Goal: Feedback & Contribution: Submit feedback/report problem

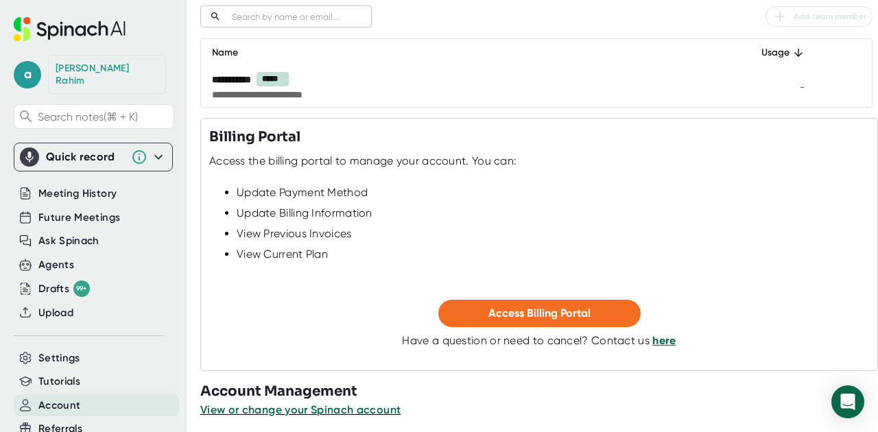
scroll to position [204, 0]
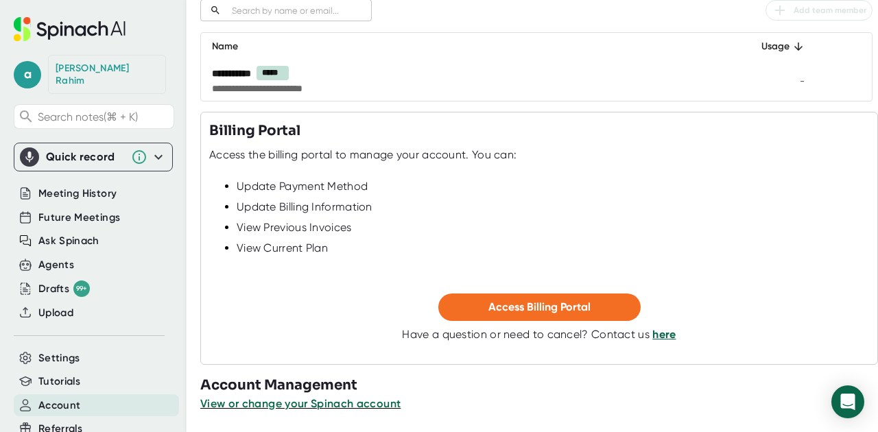
click at [652, 337] on link "here" at bounding box center [663, 334] width 23 height 13
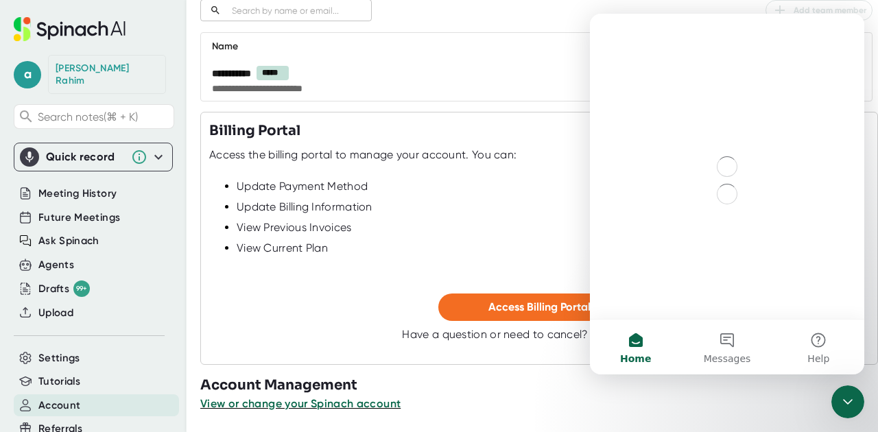
scroll to position [0, 0]
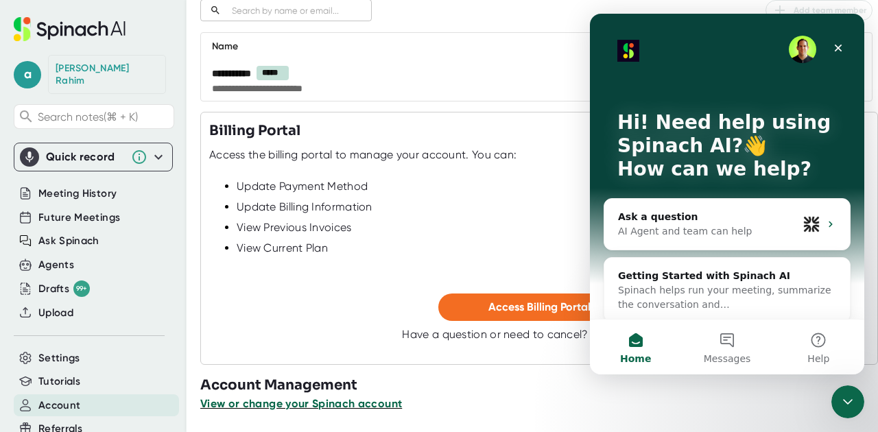
click at [308, 406] on span "View or change your Spinach account" at bounding box center [301, 403] width 202 height 13
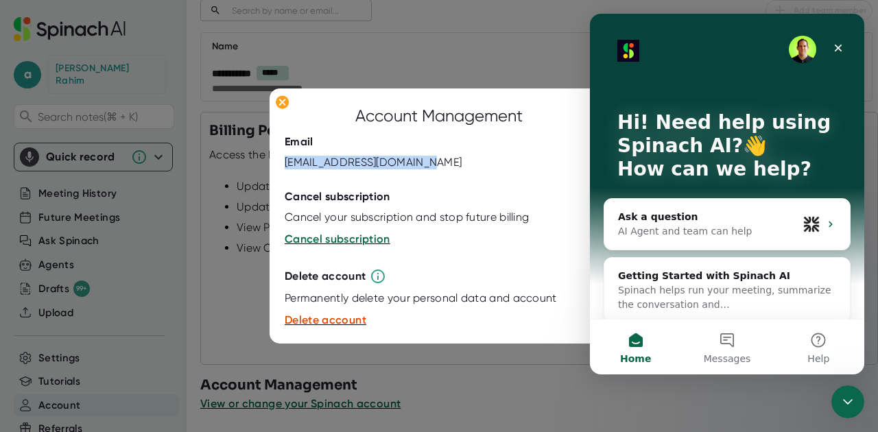
drag, startPoint x: 433, startPoint y: 165, endPoint x: 282, endPoint y: 163, distance: 150.8
click at [282, 163] on div "Account Management Email [EMAIL_ADDRESS][DOMAIN_NAME] Cancel subscription Cance…" at bounding box center [438, 215] width 339 height 255
copy div "[EMAIL_ADDRESS][DOMAIN_NAME]"
click at [658, 228] on div "AI Agent and team can help" at bounding box center [708, 231] width 180 height 14
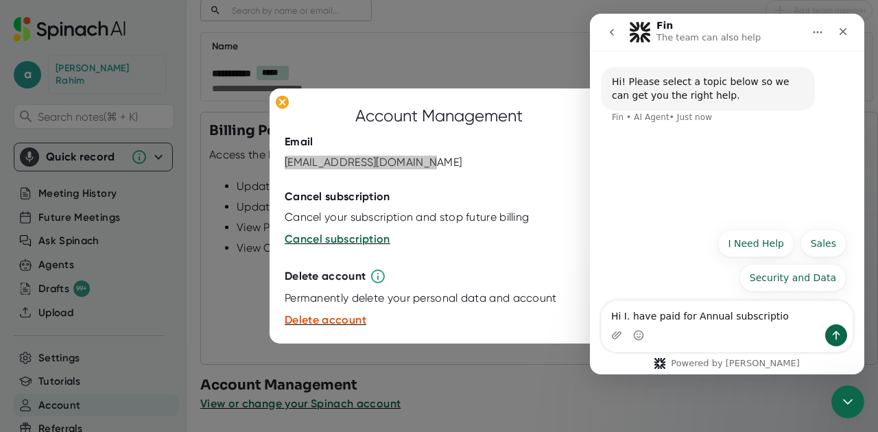
type textarea "Hi I. have paid for Annual subscription"
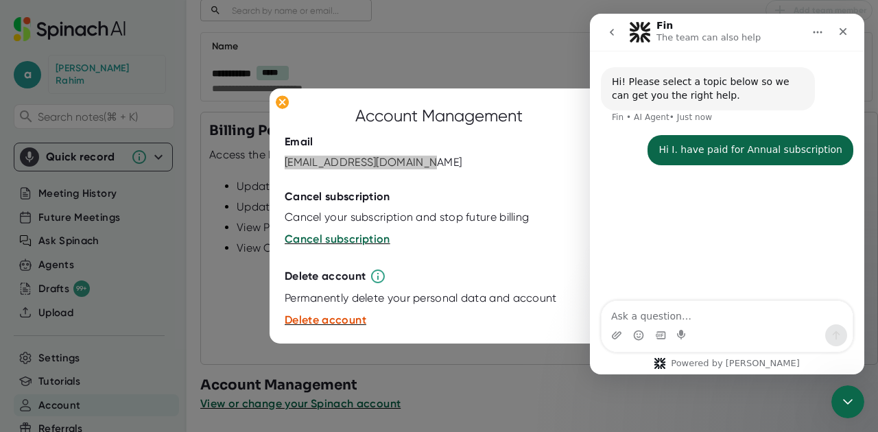
type textarea "w"
type textarea "`"
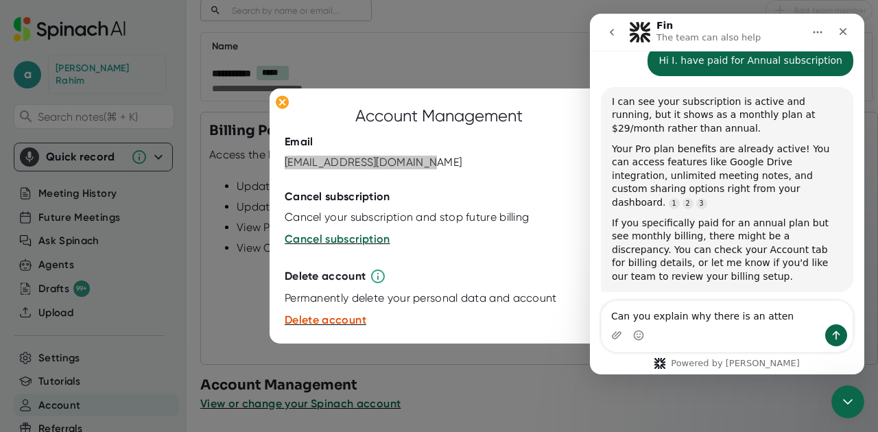
scroll to position [2, 0]
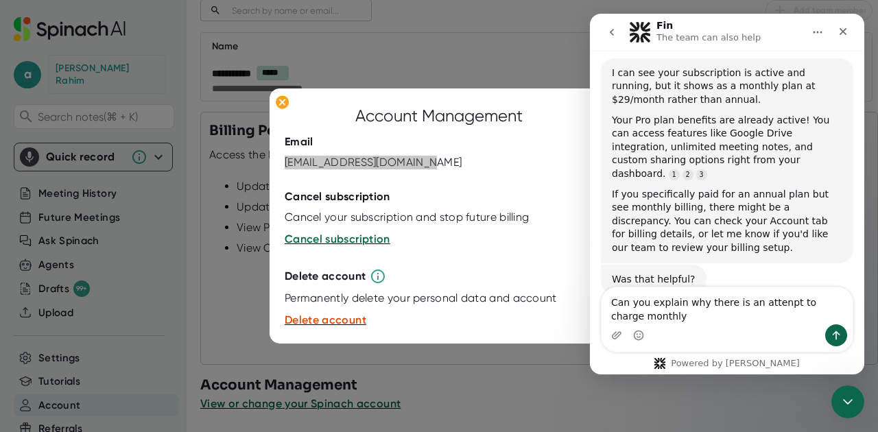
type textarea "Can you explain why there is an attenpt to charge monthly"
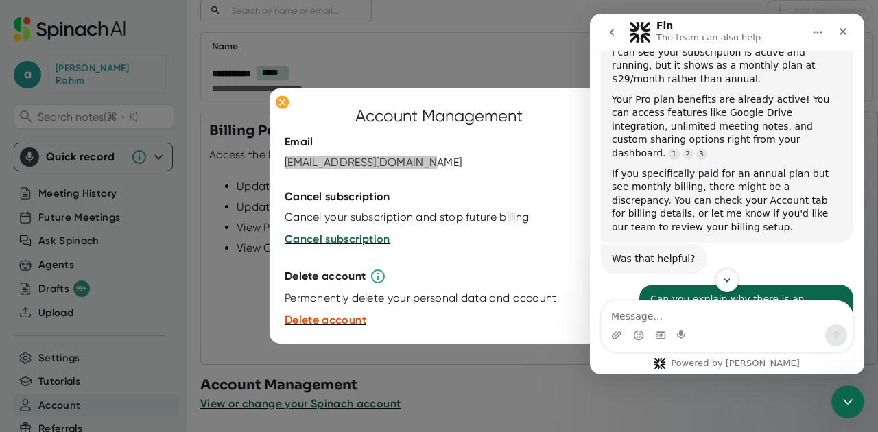
scroll to position [123, 0]
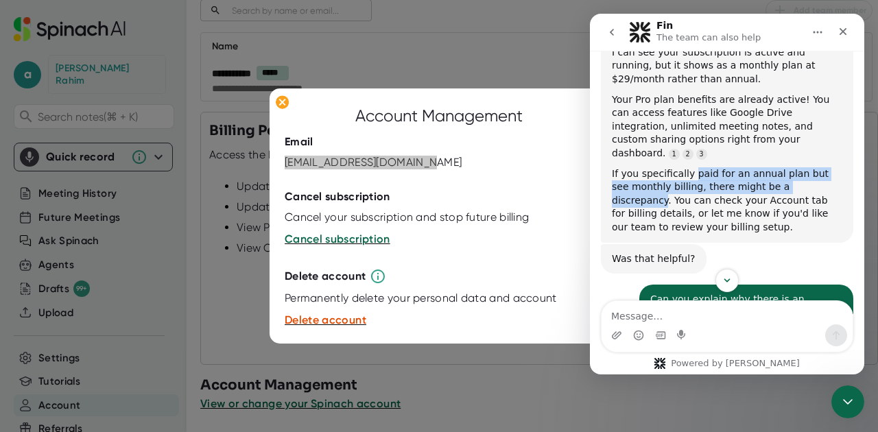
drag, startPoint x: 692, startPoint y: 158, endPoint x: 810, endPoint y: 172, distance: 118.0
click at [810, 172] on div "If you specifically paid for an annual plan but see monthly billing, there migh…" at bounding box center [727, 200] width 230 height 67
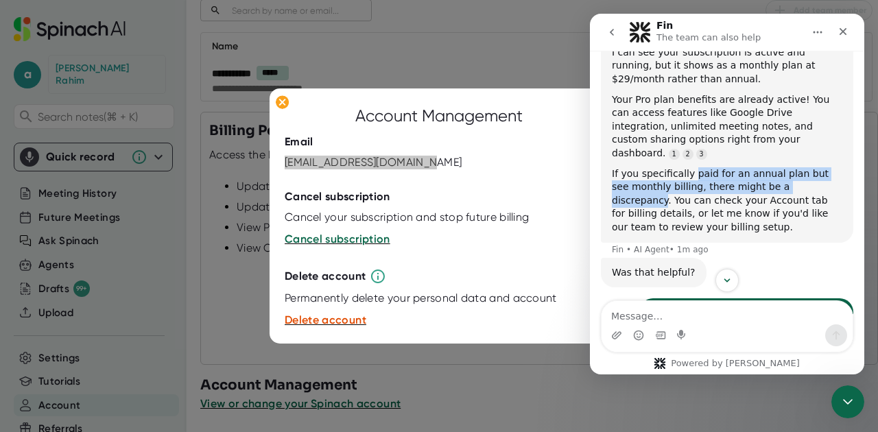
copy div "paid for an annual plan but see monthly billing, there might be a discrepancy"
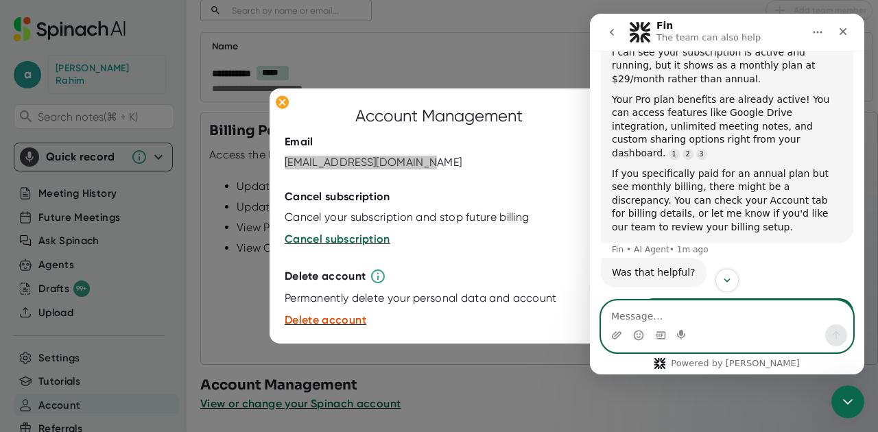
paste textarea "paid for an annual plan but see monthly billing, there might be a discrepancy"
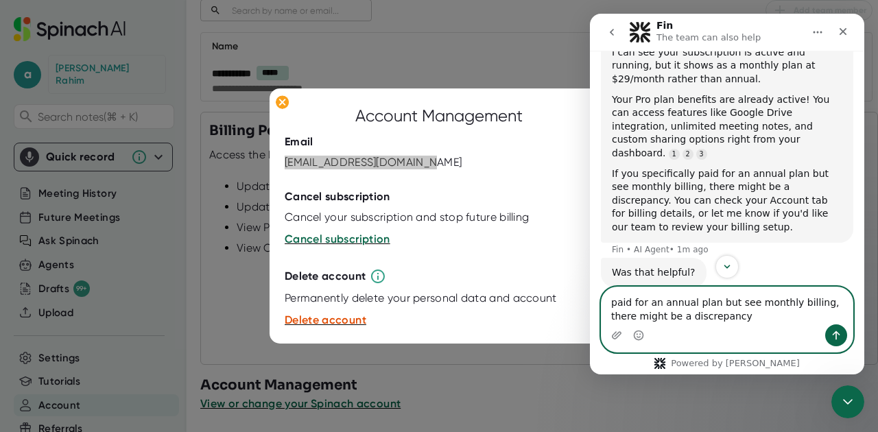
type textarea "paid for an annual plan but see monthly billing, there might be a discrepancy"
click at [835, 336] on icon "Send a message…" at bounding box center [835, 335] width 11 height 11
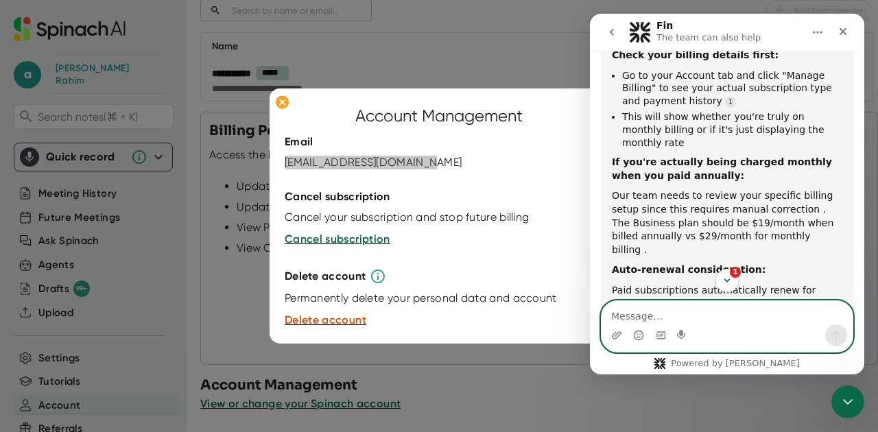
scroll to position [960, 0]
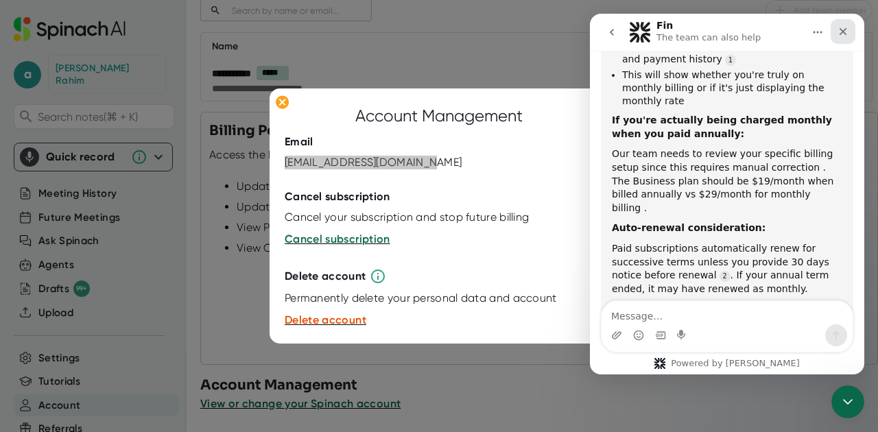
click at [841, 34] on icon "Close" at bounding box center [842, 31] width 11 height 11
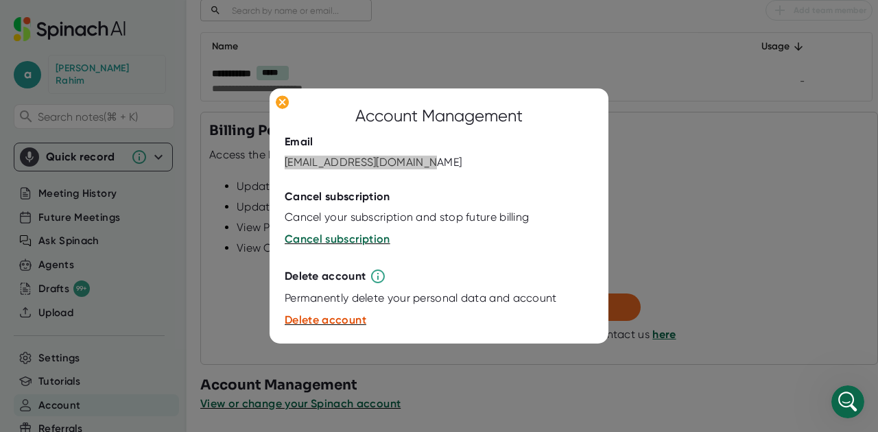
scroll to position [946, 0]
click at [280, 100] on icon at bounding box center [282, 102] width 6 height 6
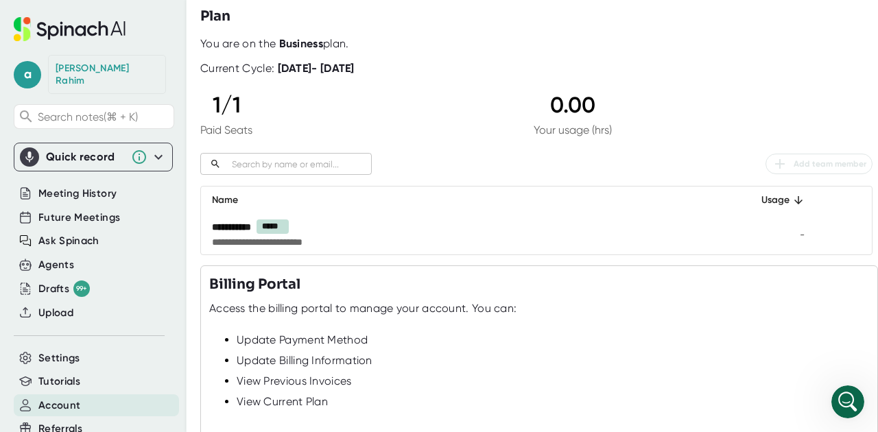
scroll to position [0, 0]
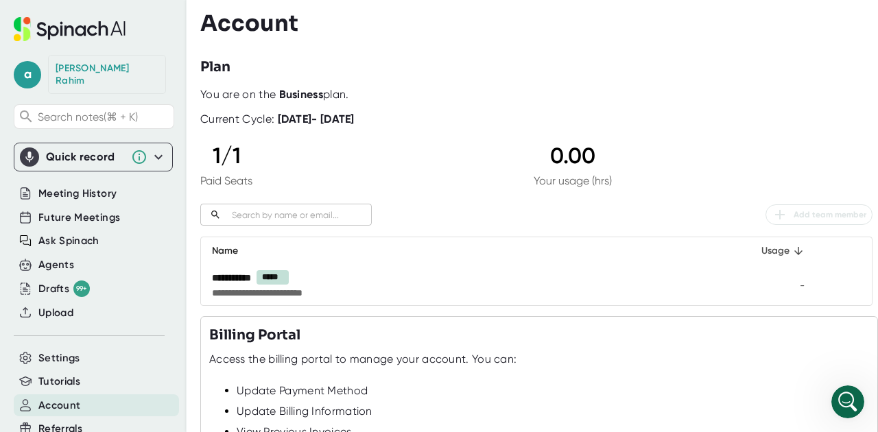
click at [775, 254] on div "Usage" at bounding box center [775, 251] width 60 height 16
click at [776, 250] on div "Usage" at bounding box center [775, 251] width 60 height 16
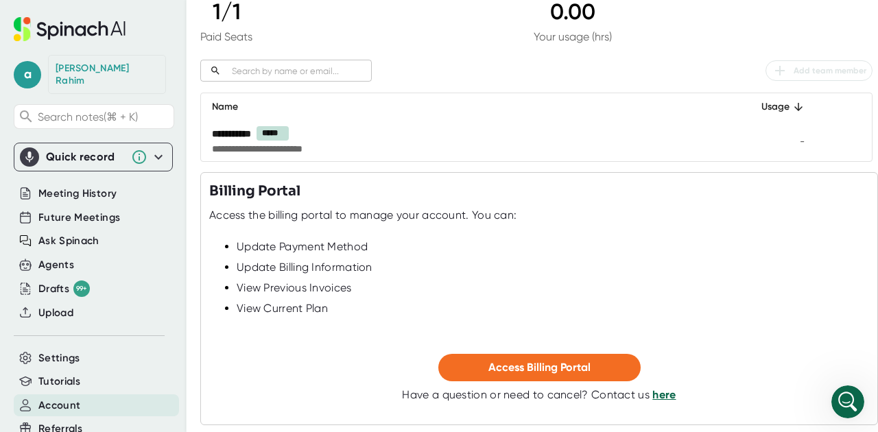
scroll to position [204, 0]
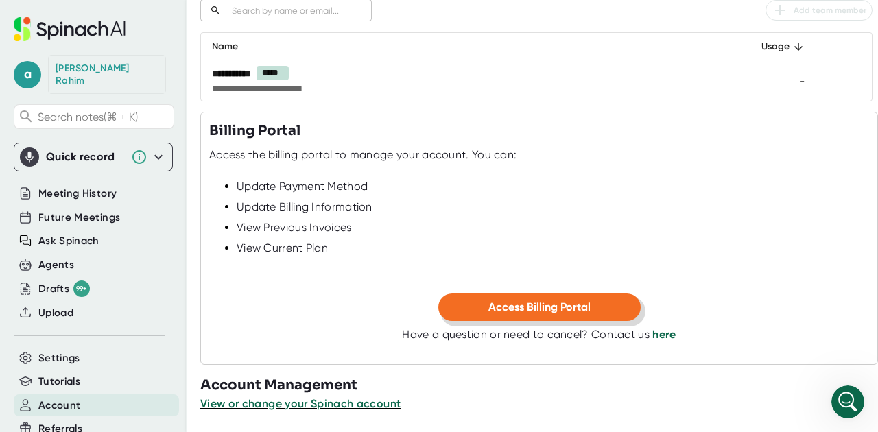
click at [574, 302] on span "Access Billing Portal" at bounding box center [539, 306] width 102 height 13
click at [843, 391] on icon "Open Intercom Messenger" at bounding box center [845, 400] width 23 height 23
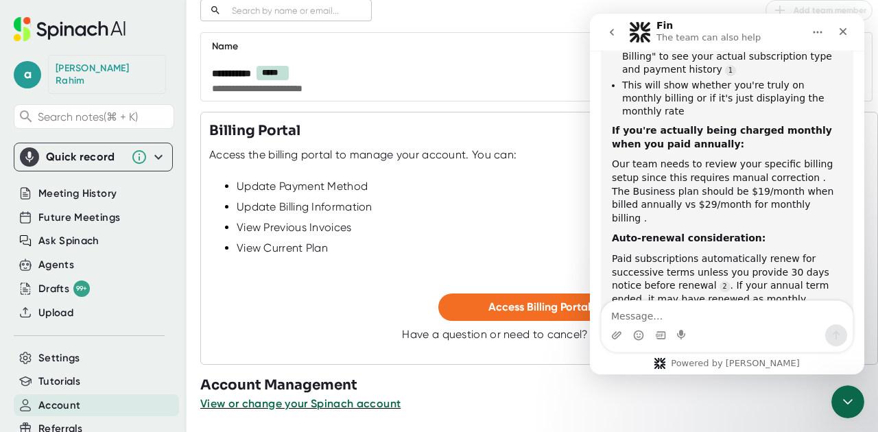
scroll to position [946, 0]
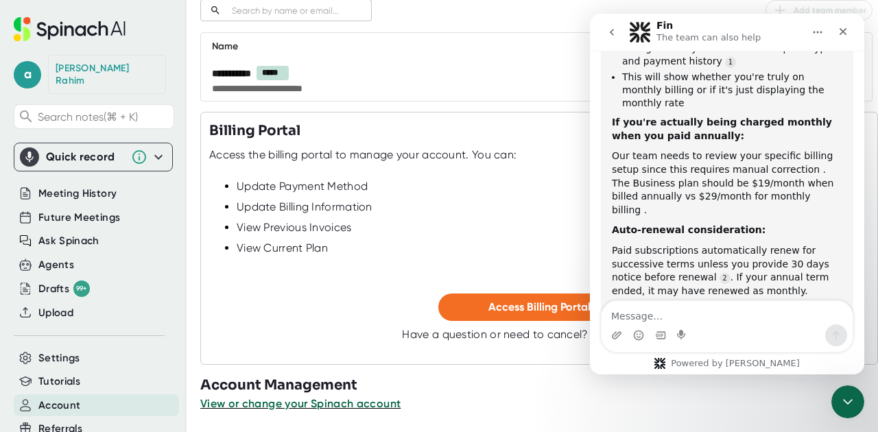
click at [699, 317] on textarea "Message…" at bounding box center [726, 312] width 251 height 23
type textarea "i"
type textarea "the account shows already paid for annual plan"
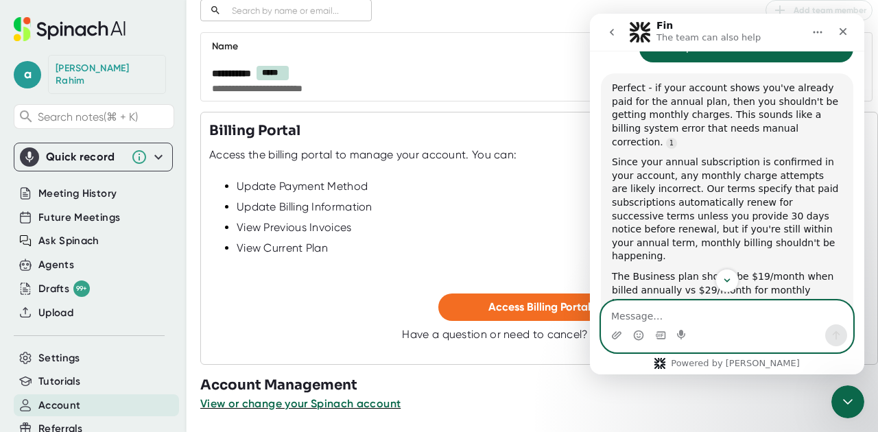
scroll to position [1325, 0]
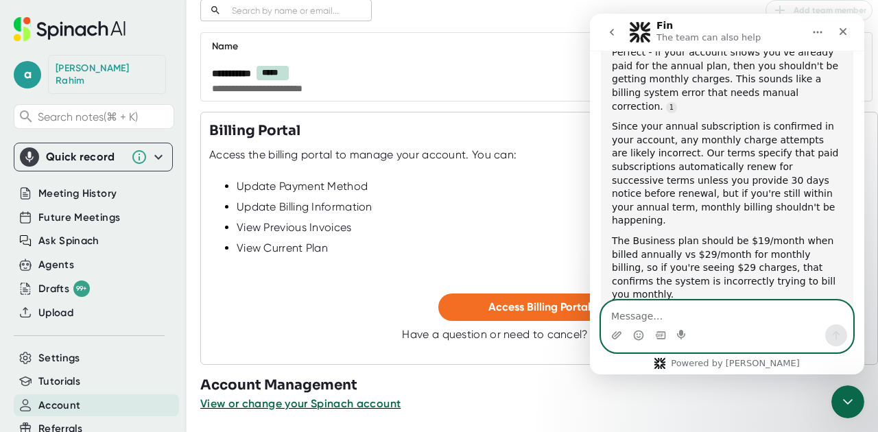
click at [632, 318] on textarea "Message…" at bounding box center [726, 312] width 251 height 23
type textarea "$228.00 per year"
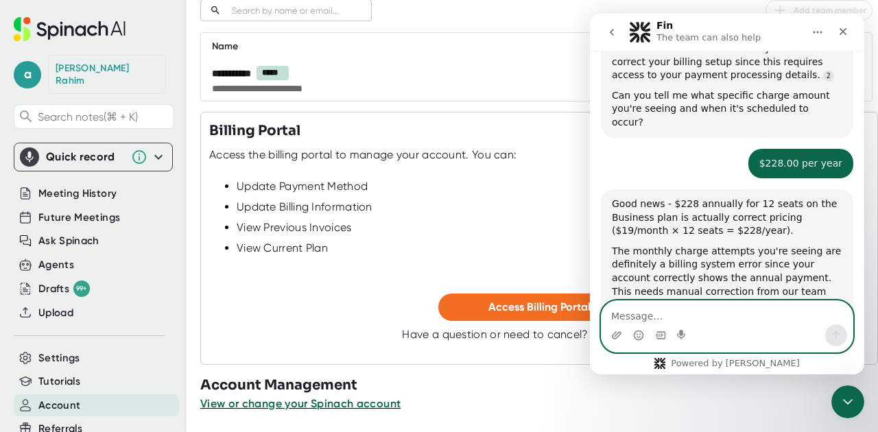
scroll to position [1602, 0]
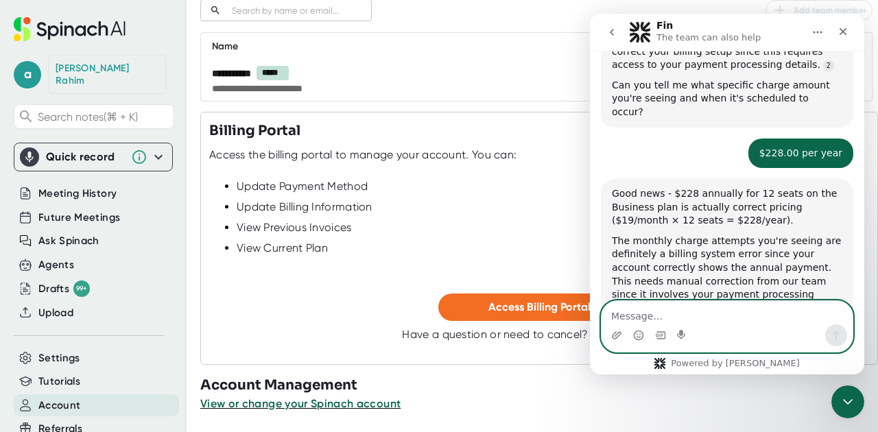
click at [762, 318] on textarea "Message…" at bounding box center [726, 312] width 251 height 23
type textarea "$29.00"
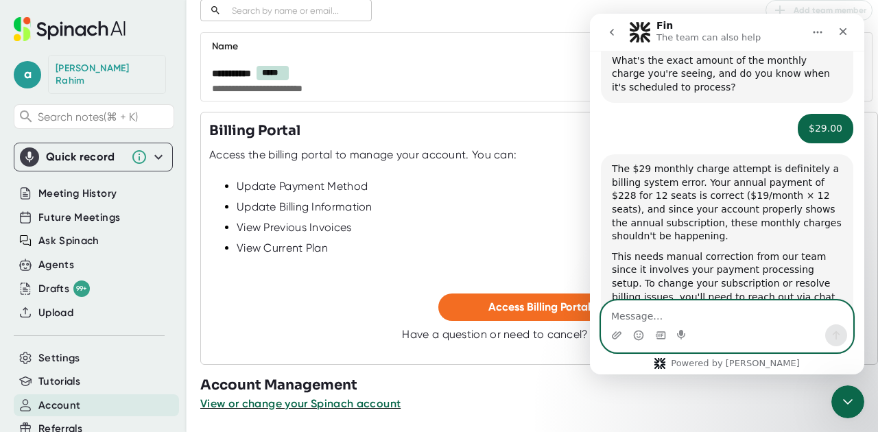
scroll to position [1932, 0]
click at [736, 321] on textarea "Message…" at bounding box center [726, 312] width 251 height 23
type textarea "0"
type textarea "[DATE]"
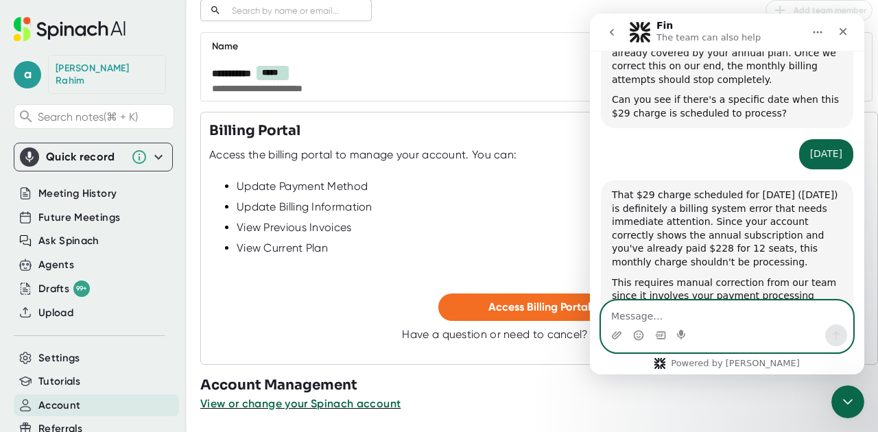
scroll to position [2262, 0]
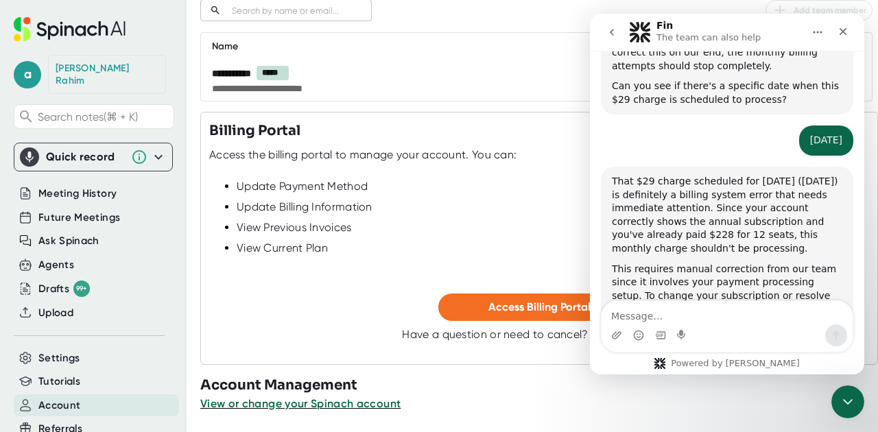
click at [732, 325] on div "Intercom messenger" at bounding box center [726, 335] width 251 height 22
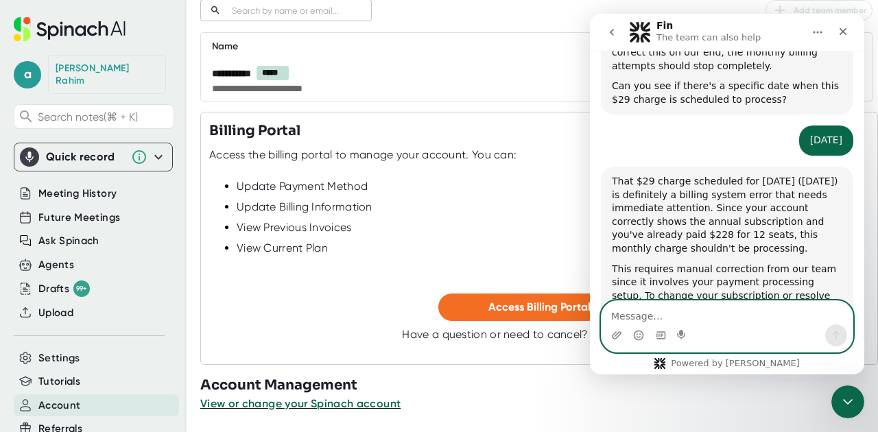
click at [729, 323] on textarea "Message…" at bounding box center [726, 312] width 251 height 23
type textarea "connect support team"
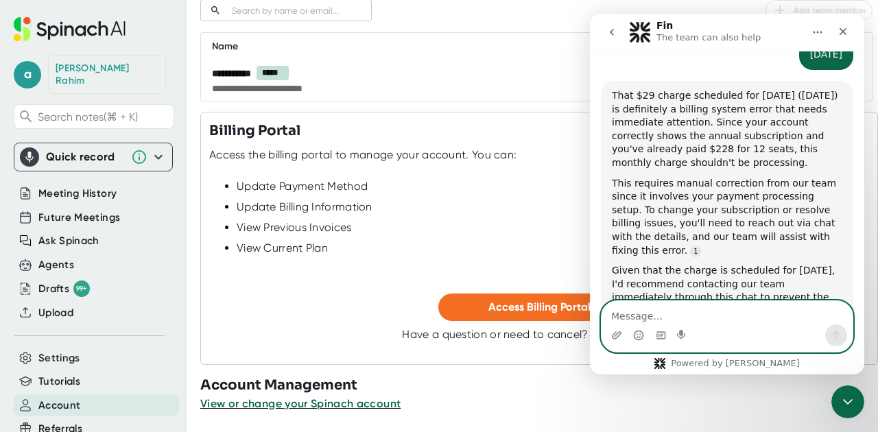
scroll to position [2385, 0]
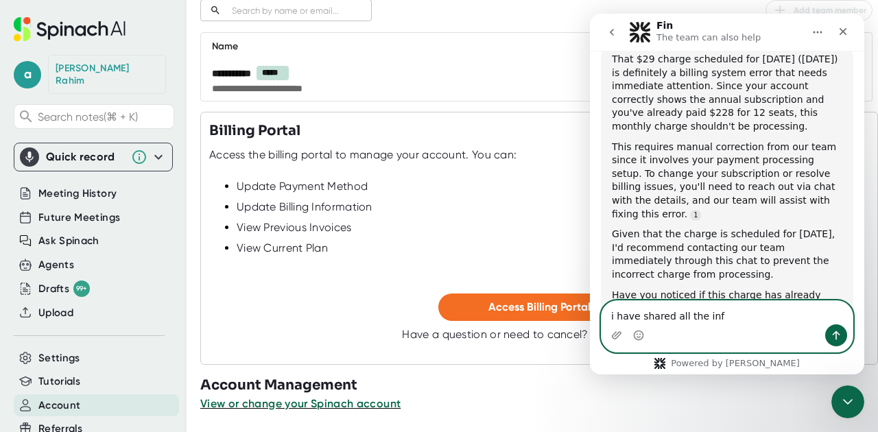
type textarea "i have shared all the info"
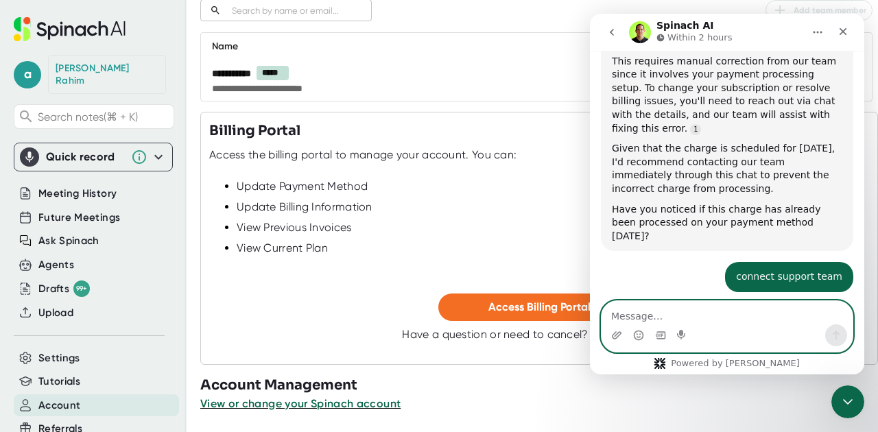
scroll to position [2507, 0]
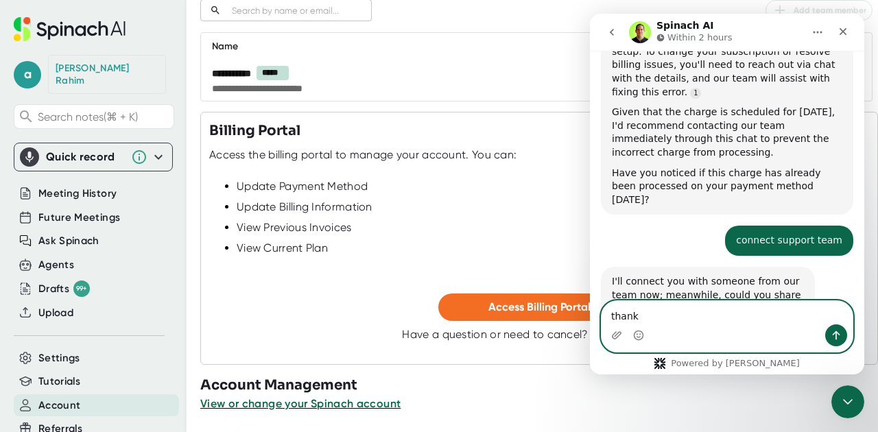
type textarea "thanks"
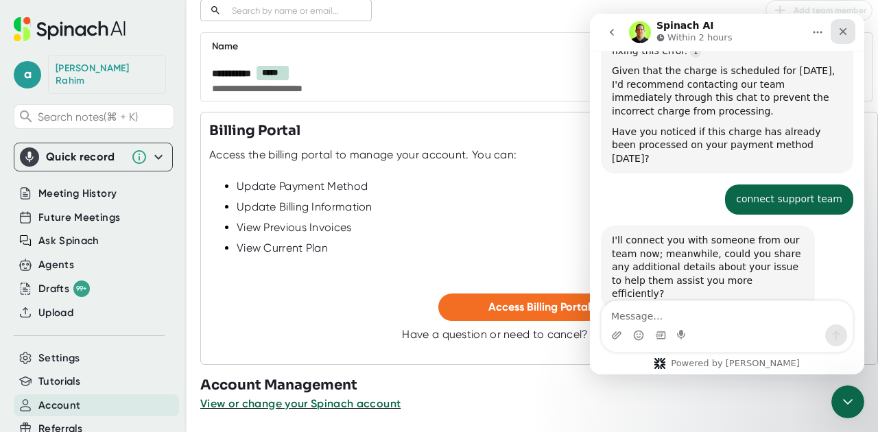
click at [841, 32] on icon "Close" at bounding box center [843, 32] width 8 height 8
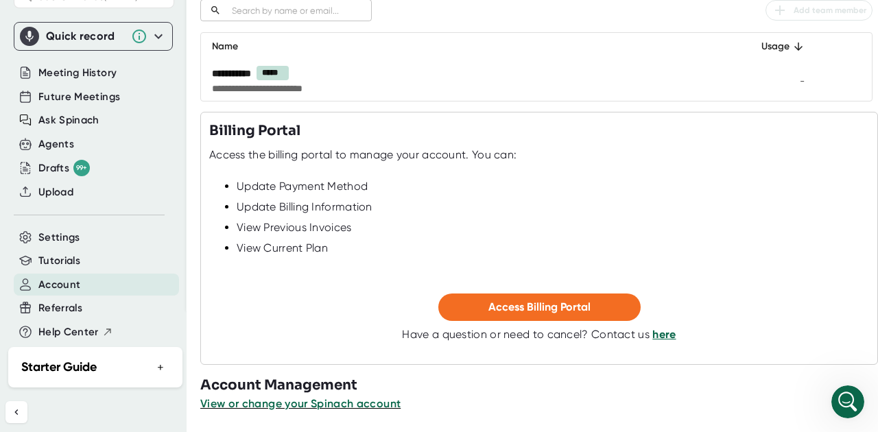
scroll to position [122, 0]
click at [62, 229] on span "Settings" at bounding box center [59, 236] width 42 height 16
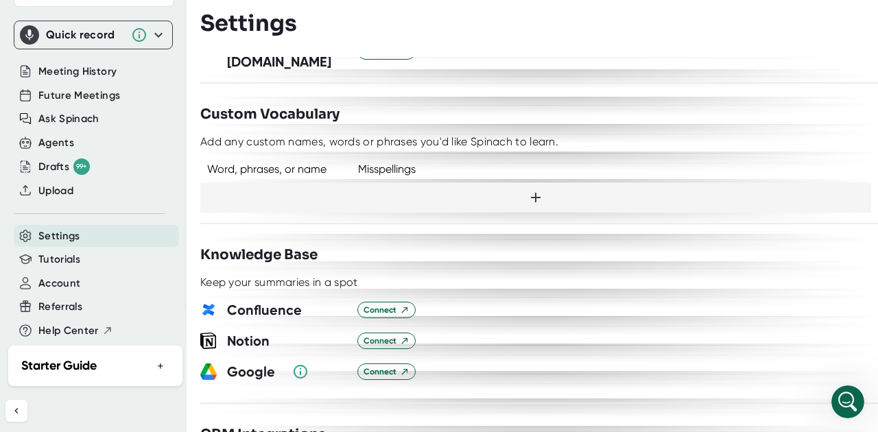
scroll to position [1202, 0]
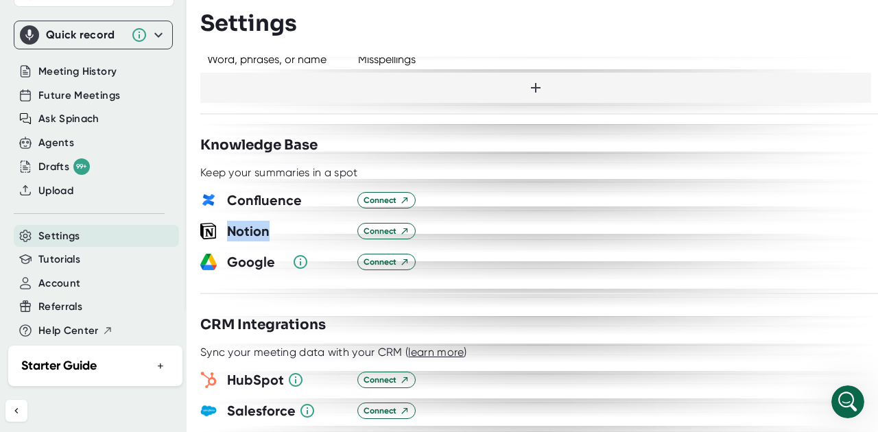
drag, startPoint x: 271, startPoint y: 211, endPoint x: 226, endPoint y: 208, distance: 45.3
click at [227, 221] on h3 "Notion" at bounding box center [287, 231] width 120 height 21
click at [397, 256] on span "Connect" at bounding box center [386, 262] width 46 height 12
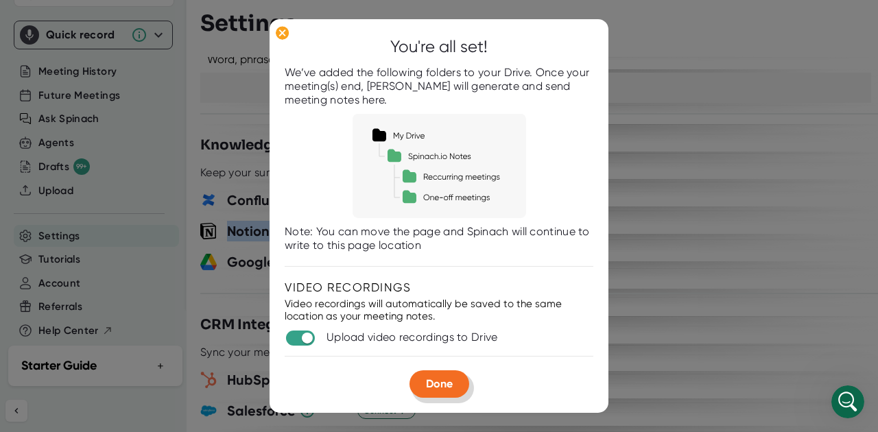
click at [434, 383] on span "Done" at bounding box center [439, 383] width 27 height 13
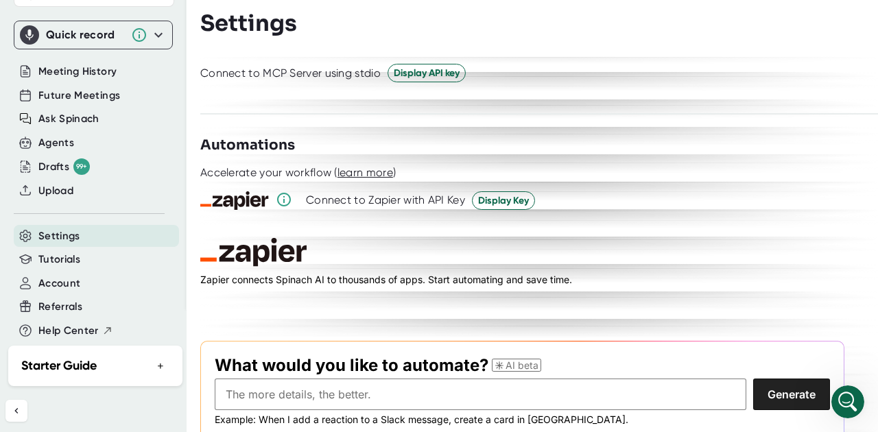
scroll to position [1936, 0]
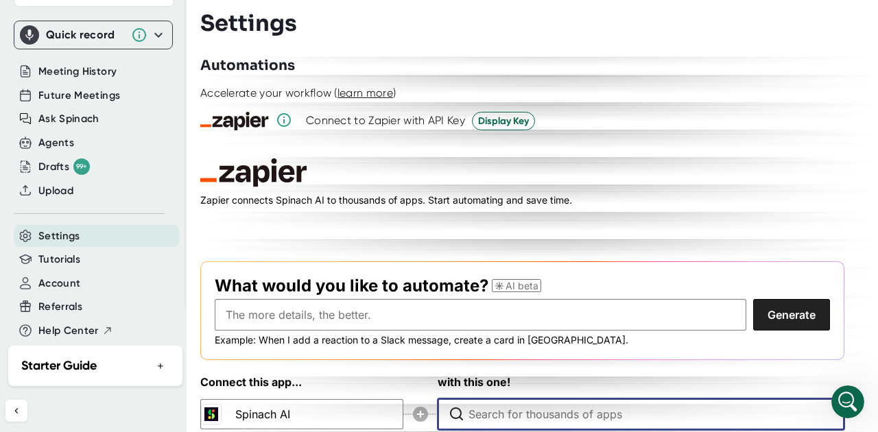
click at [486, 399] on input "Type to search for an app to connect" at bounding box center [643, 414] width 351 height 30
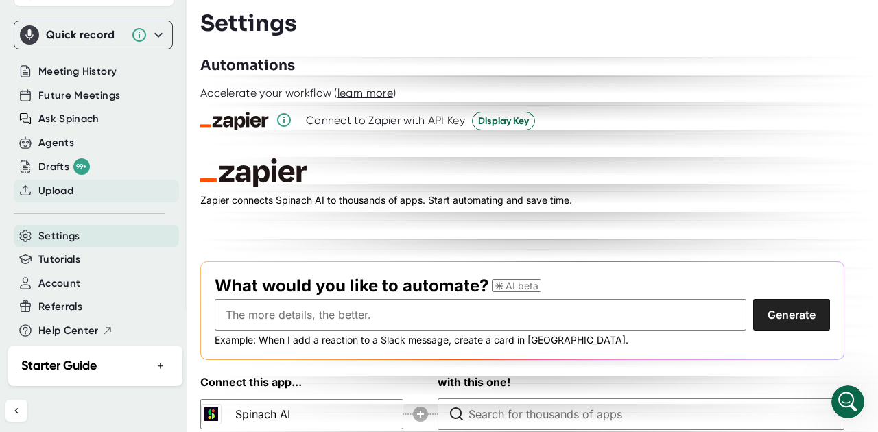
click at [49, 183] on span "Upload" at bounding box center [55, 191] width 35 height 16
